Goal: Task Accomplishment & Management: Manage account settings

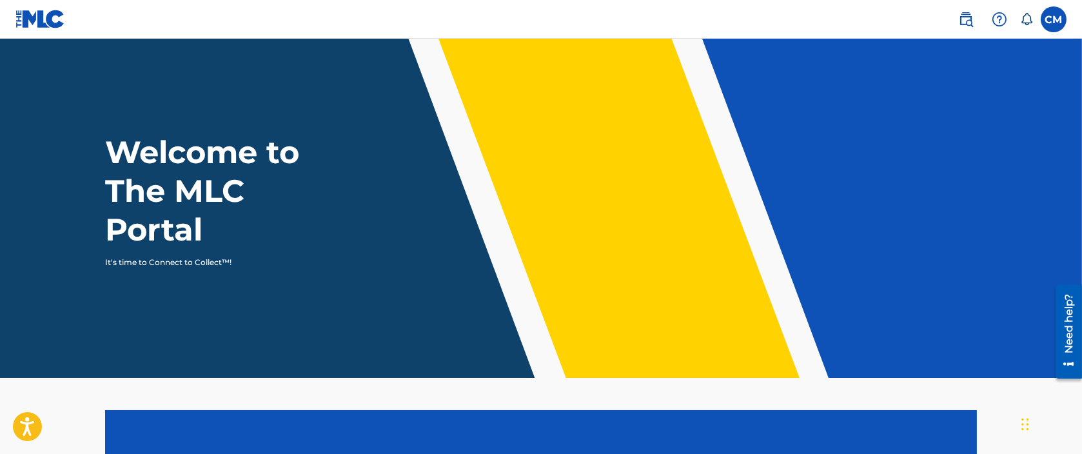
click at [1055, 13] on label at bounding box center [1054, 19] width 26 height 26
click at [1054, 19] on input "CM Christopher Moon moon@4moon.com Notification Preferences Profile Log out" at bounding box center [1054, 19] width 0 height 0
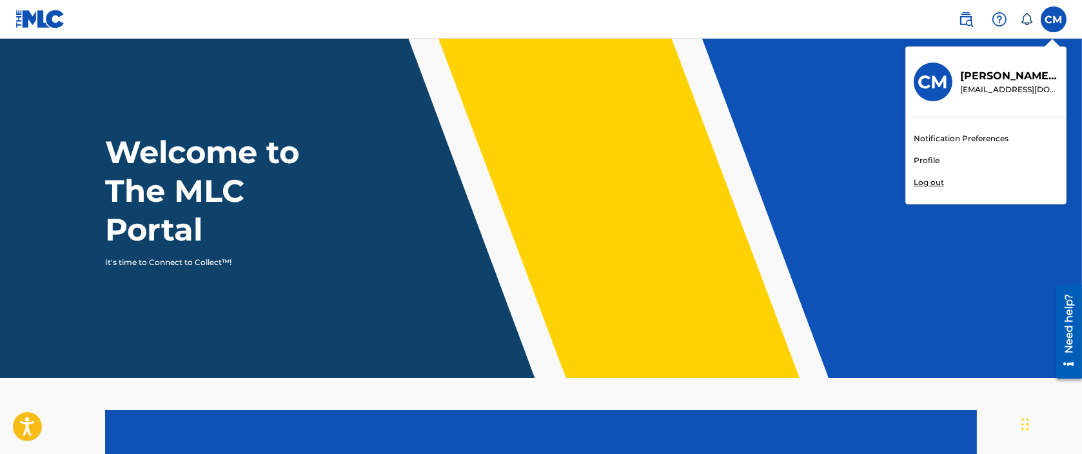
click at [916, 159] on link "Profile" at bounding box center [927, 161] width 26 height 12
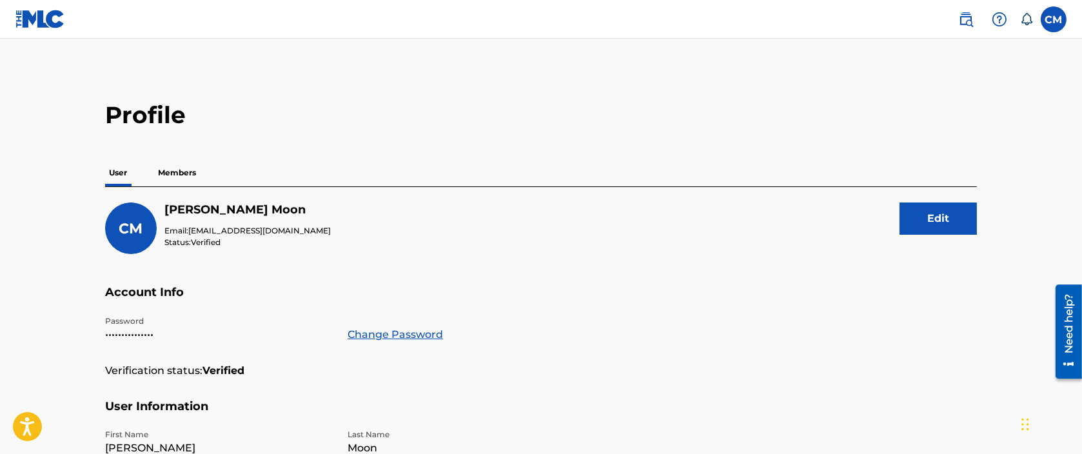
click at [176, 173] on p "Members" at bounding box center [177, 172] width 46 height 27
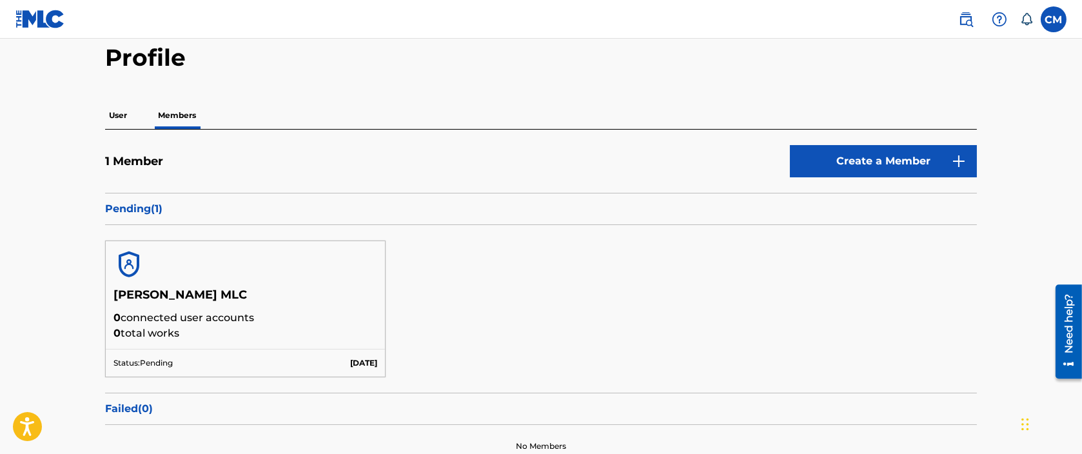
scroll to position [96, 0]
